Goal: Task Accomplishment & Management: Manage account settings

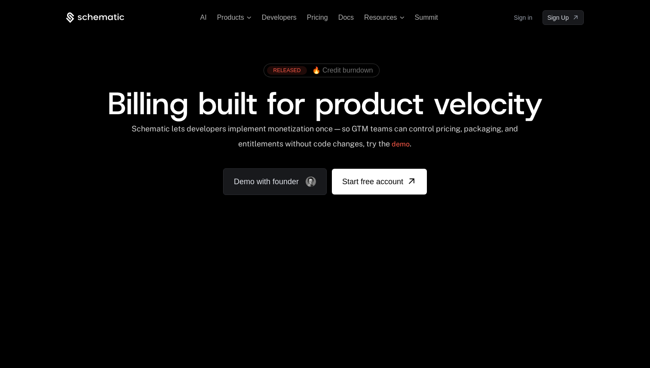
click at [519, 22] on link "Sign in" at bounding box center [522, 18] width 18 height 14
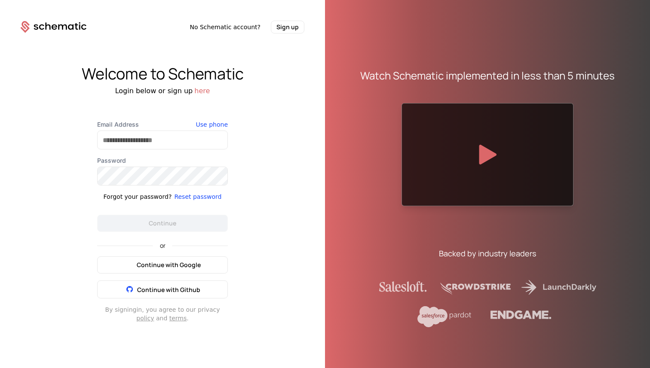
click at [160, 259] on button "Continue with Google" at bounding box center [162, 264] width 131 height 17
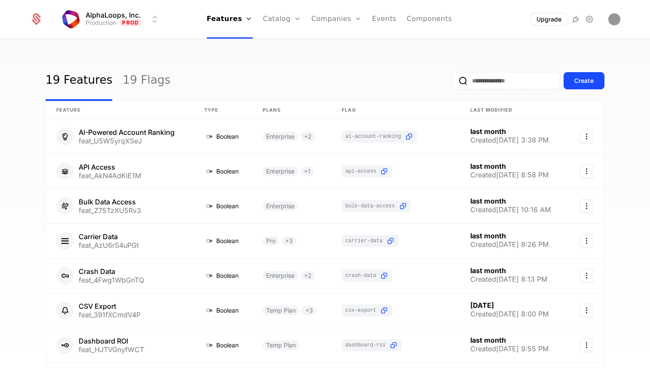
click at [352, 25] on link "Companies" at bounding box center [336, 19] width 50 height 39
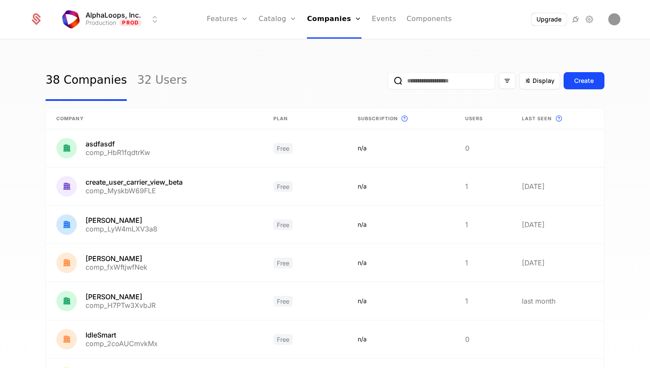
click at [197, 89] on div "38 Companies 32 Users Display Create" at bounding box center [325, 81] width 559 height 40
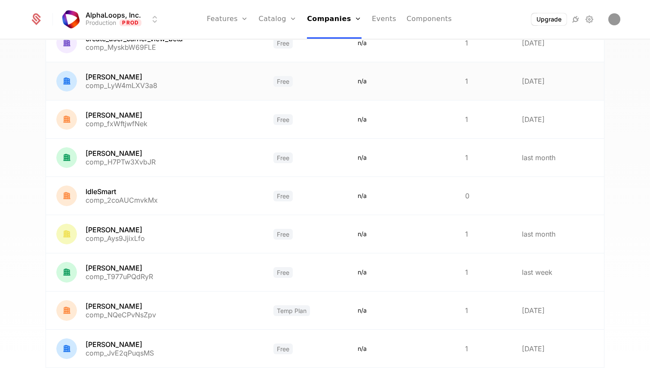
scroll to position [202, 0]
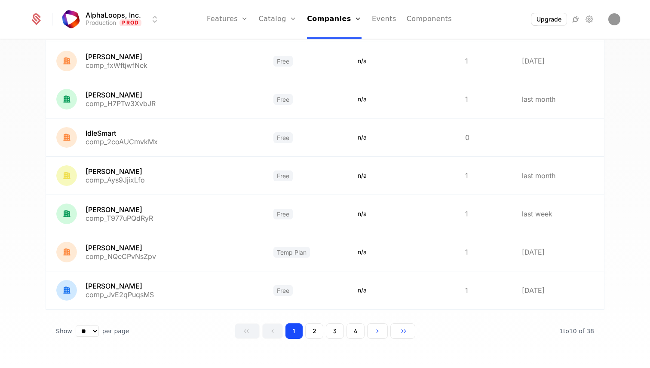
click at [310, 329] on button "2" at bounding box center [314, 331] width 18 height 15
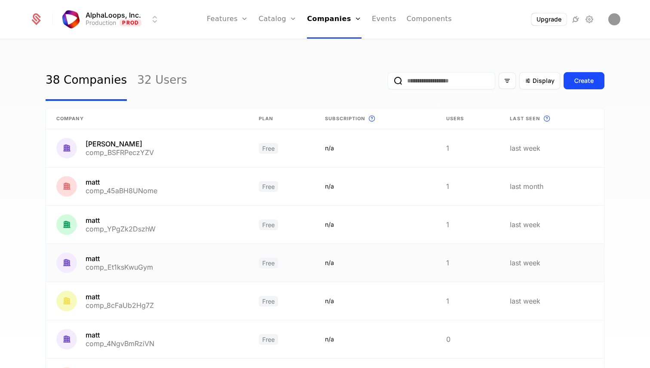
scroll to position [202, 0]
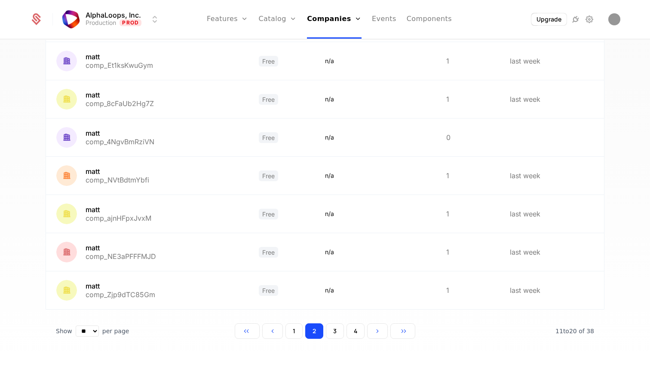
click at [336, 332] on button "3" at bounding box center [335, 331] width 18 height 15
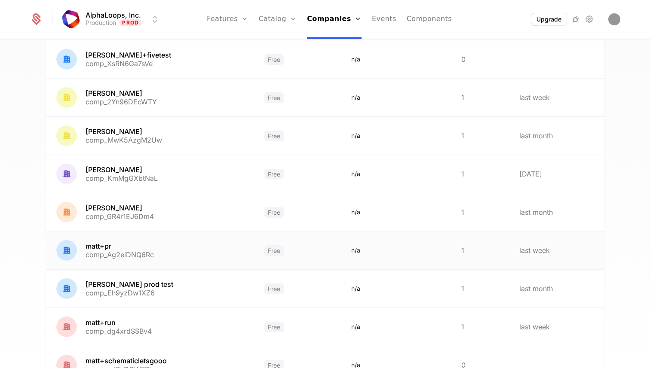
scroll to position [202, 0]
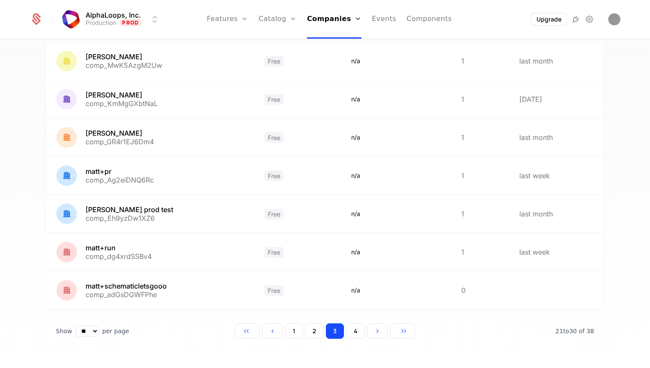
click at [296, 334] on button "1" at bounding box center [293, 331] width 17 height 15
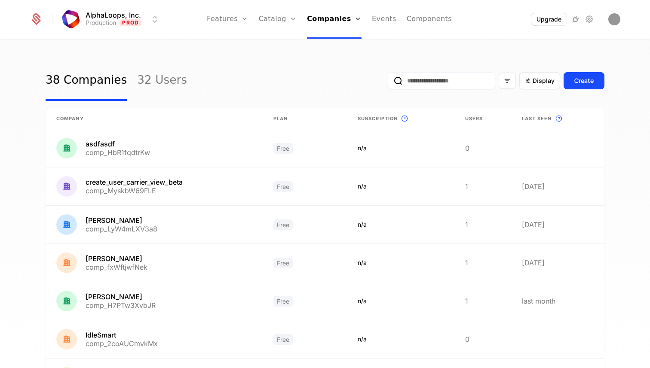
click at [533, 123] on span "Last seen This is the date a track or identify event associated with a company …" at bounding box center [558, 118] width 72 height 10
click at [537, 118] on span "Last seen" at bounding box center [537, 118] width 30 height 7
click at [443, 79] on input "email" at bounding box center [441, 80] width 107 height 17
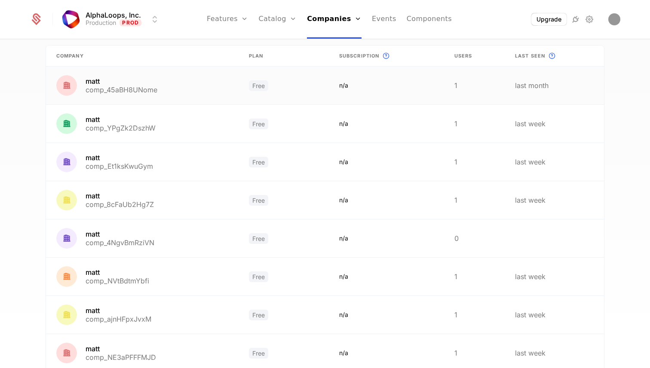
scroll to position [202, 0]
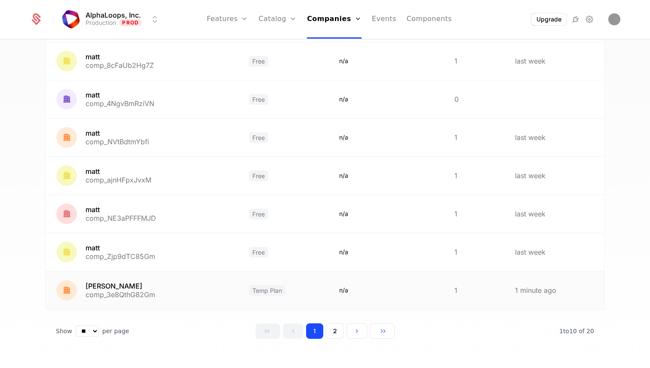
type input "****"
click at [95, 290] on link at bounding box center [142, 291] width 192 height 38
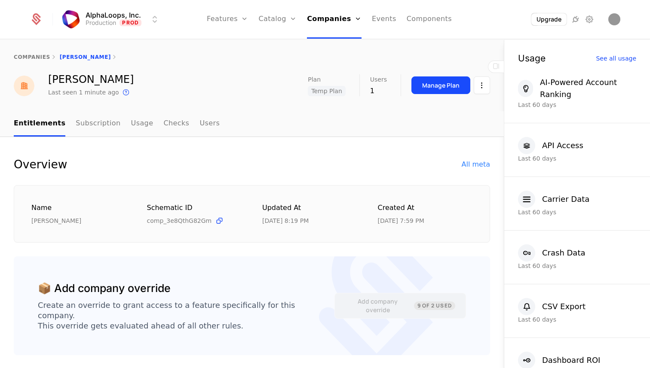
click at [432, 91] on button "Manage Plan" at bounding box center [440, 85] width 59 height 18
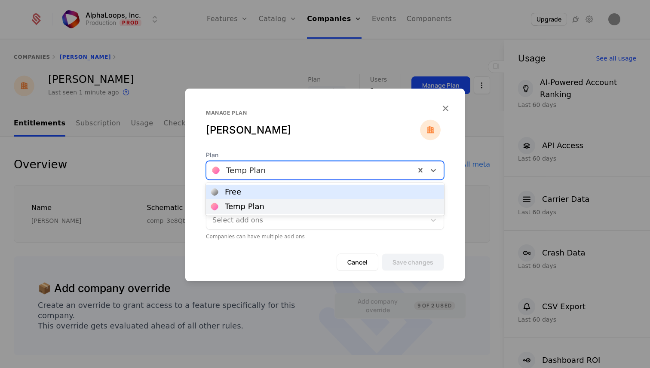
click at [252, 167] on div at bounding box center [310, 170] width 197 height 12
click at [251, 185] on div "Free" at bounding box center [325, 192] width 238 height 15
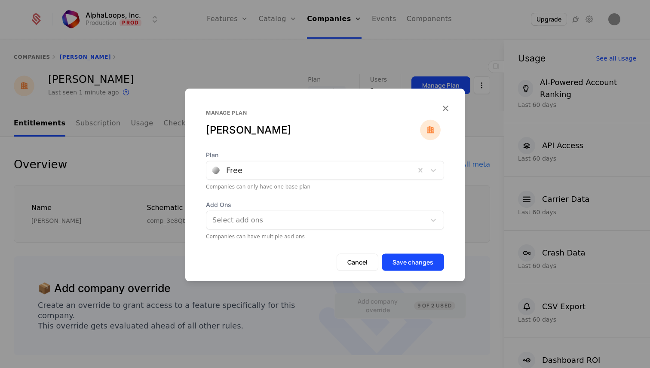
click at [425, 269] on button "Save changes" at bounding box center [413, 261] width 62 height 17
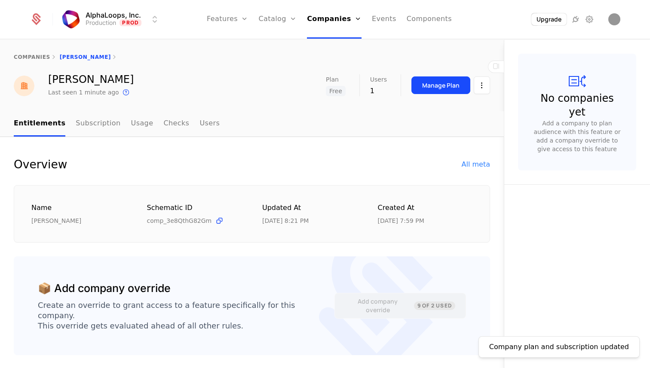
click at [449, 87] on div "Manage Plan" at bounding box center [440, 85] width 37 height 9
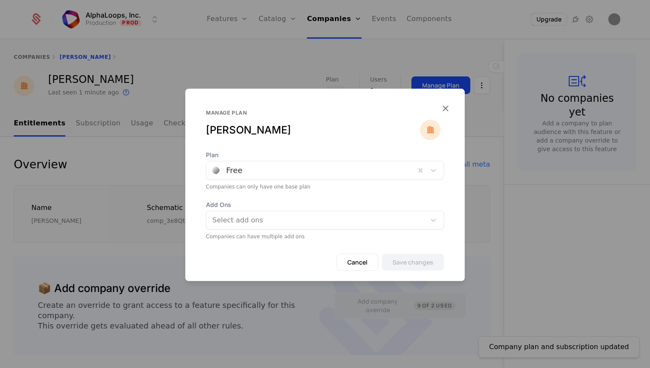
click at [246, 177] on div "Free" at bounding box center [310, 169] width 209 height 15
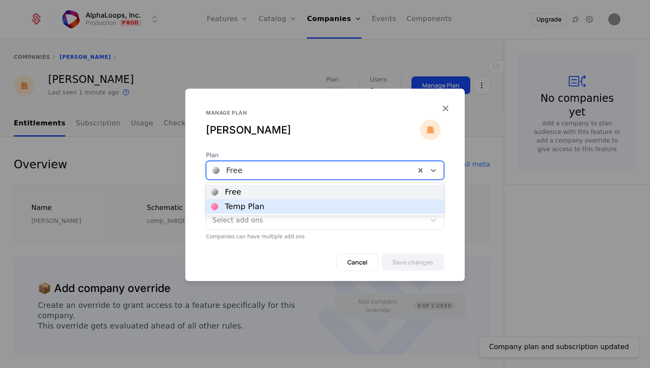
click at [246, 205] on div "Temp Plan" at bounding box center [245, 207] width 40 height 8
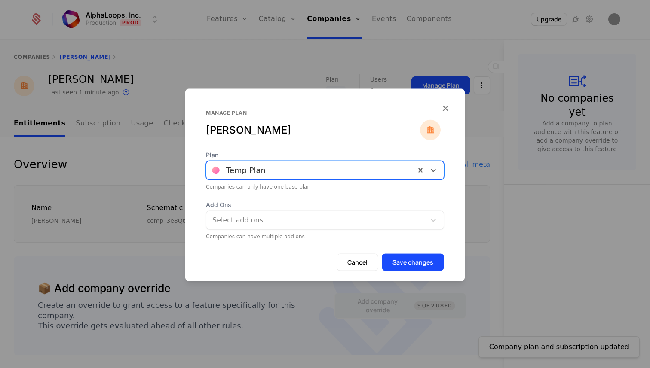
click at [420, 258] on button "Save changes" at bounding box center [413, 261] width 62 height 17
